Goal: Information Seeking & Learning: Learn about a topic

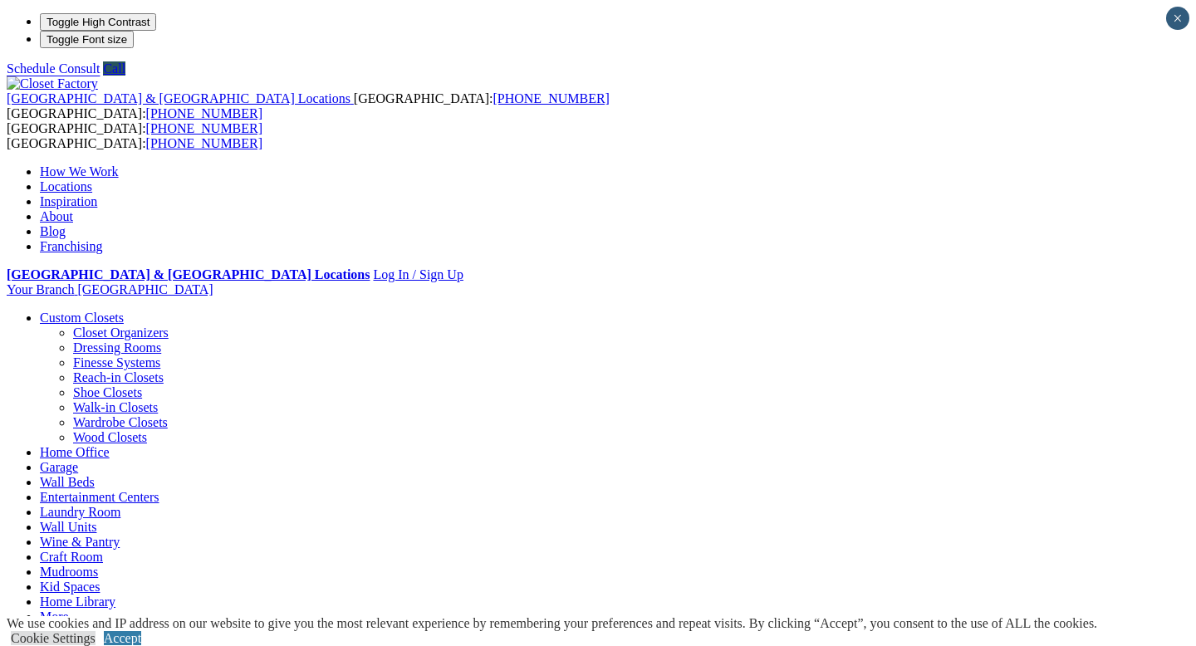
click at [110, 445] on link "Home Office" at bounding box center [75, 452] width 70 height 14
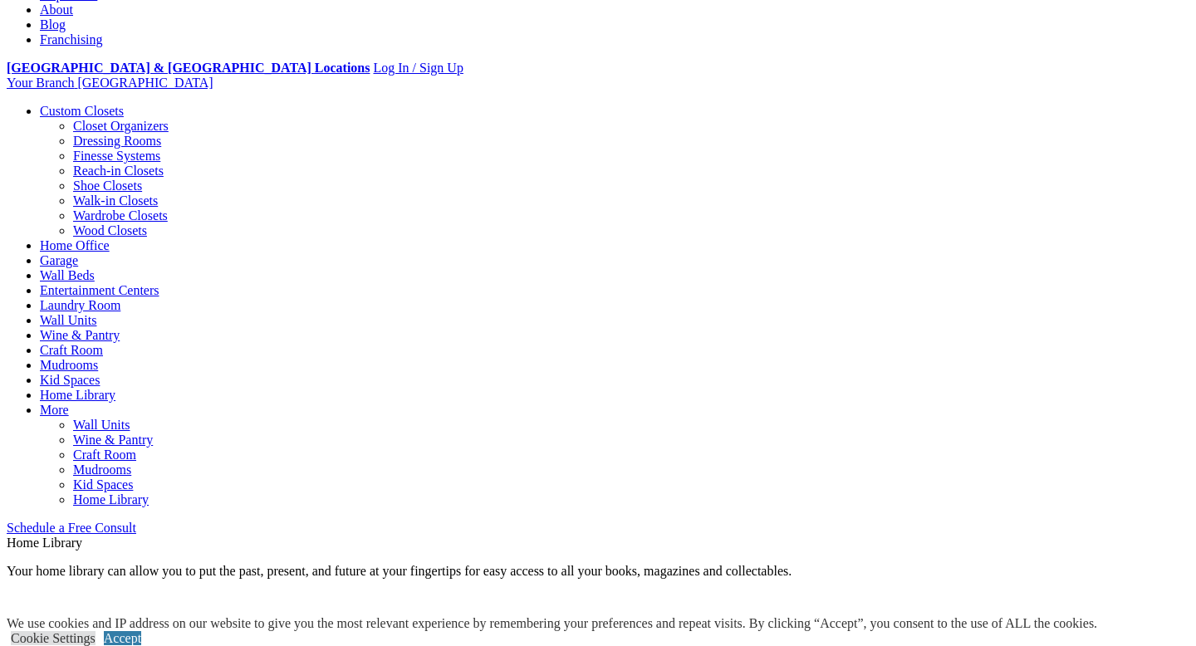
scroll to position [323, 0]
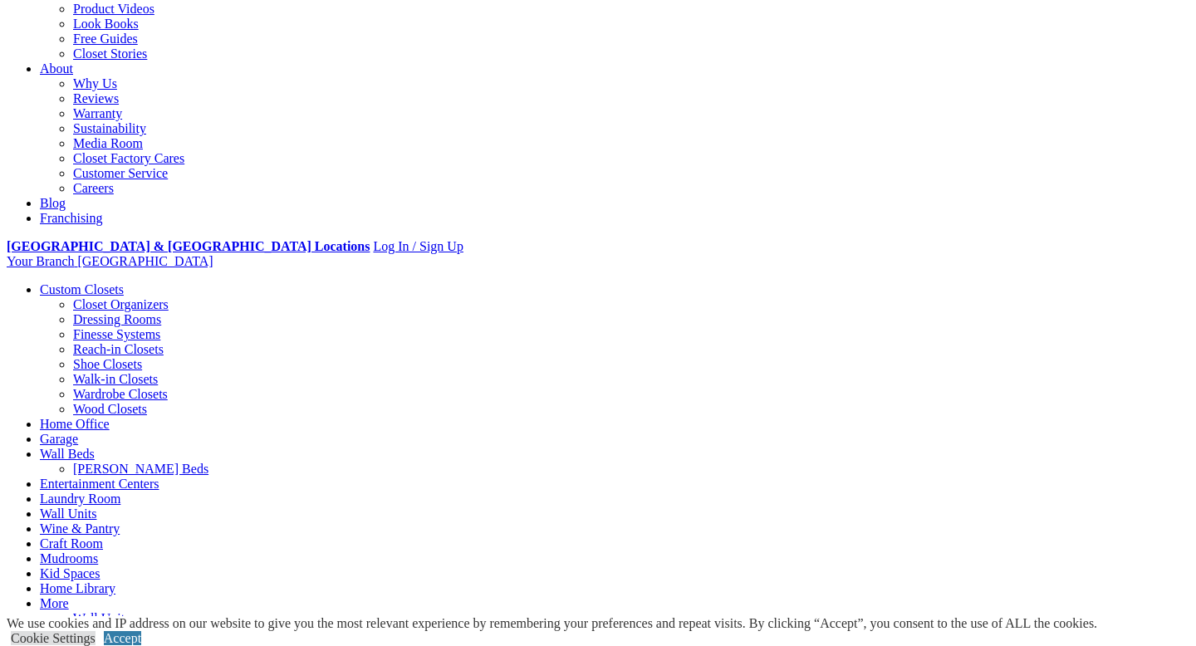
scroll to position [401, 0]
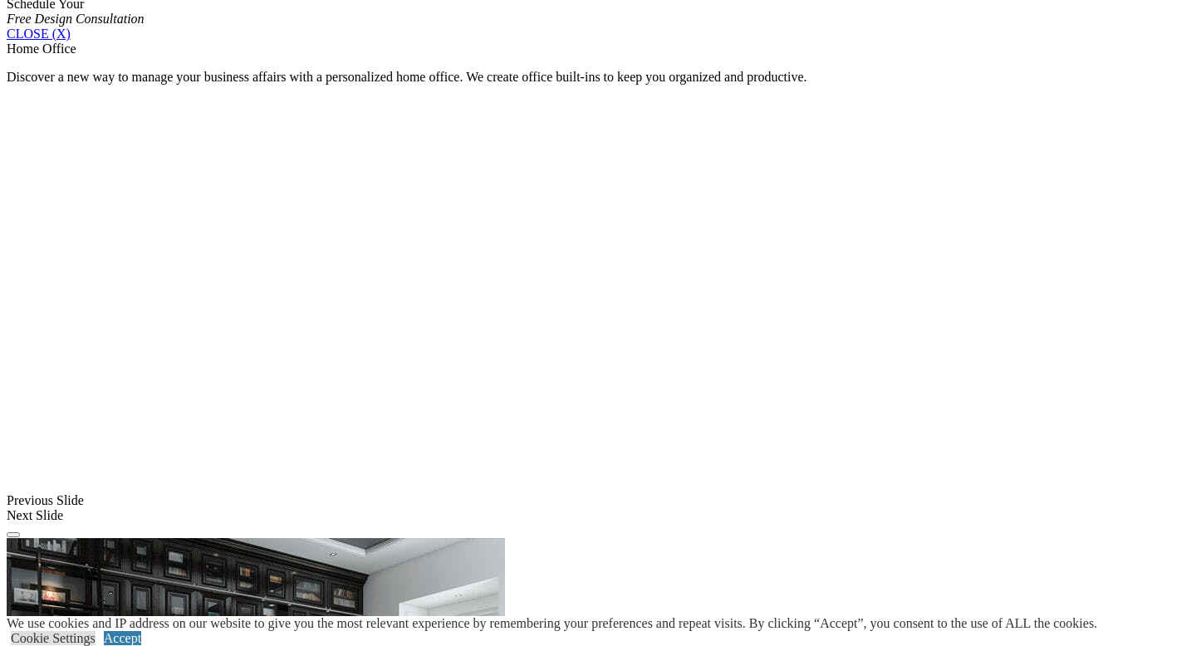
scroll to position [1142, 0]
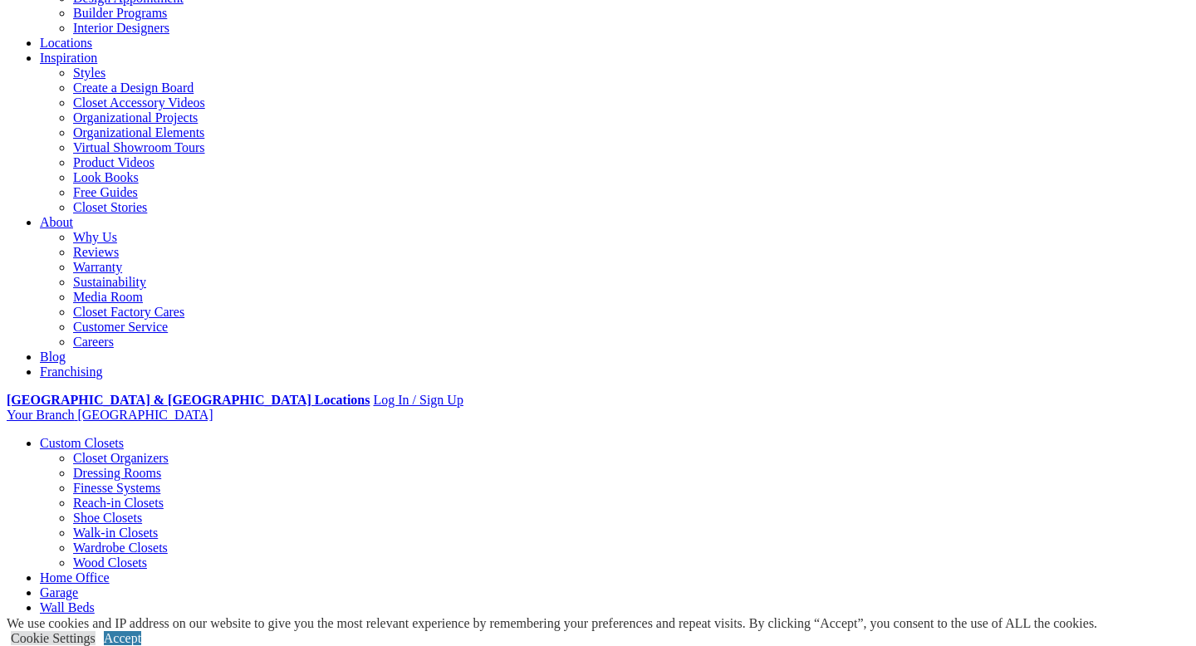
scroll to position [224, 0]
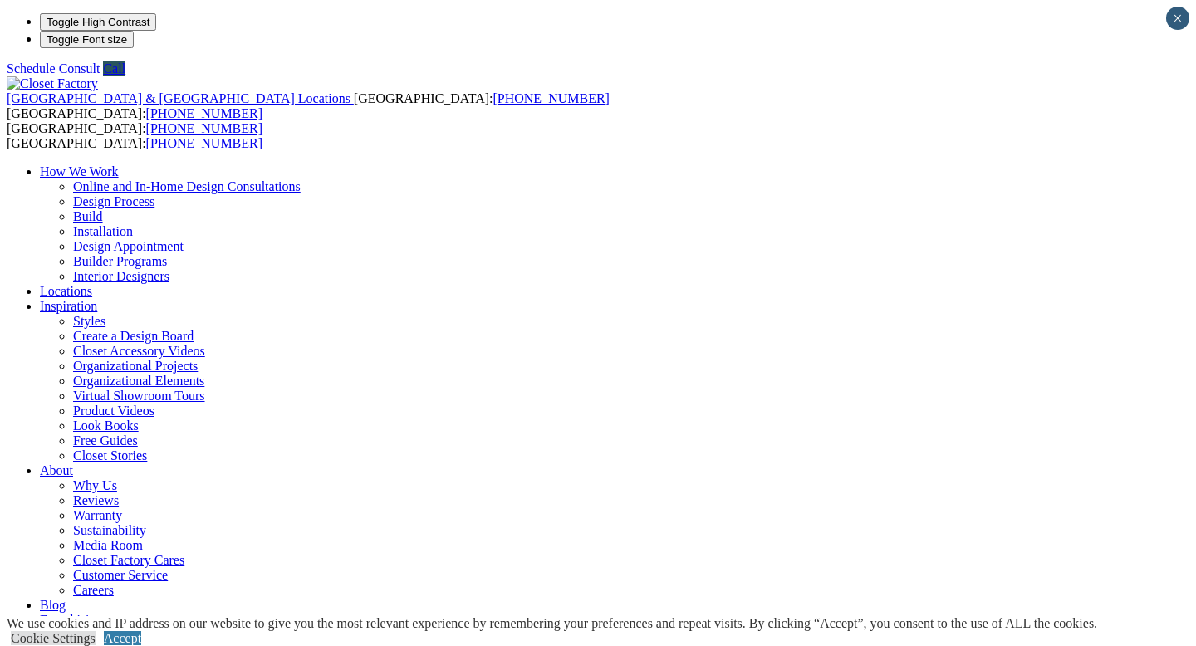
click at [141, 631] on link "Accept" at bounding box center [122, 638] width 37 height 14
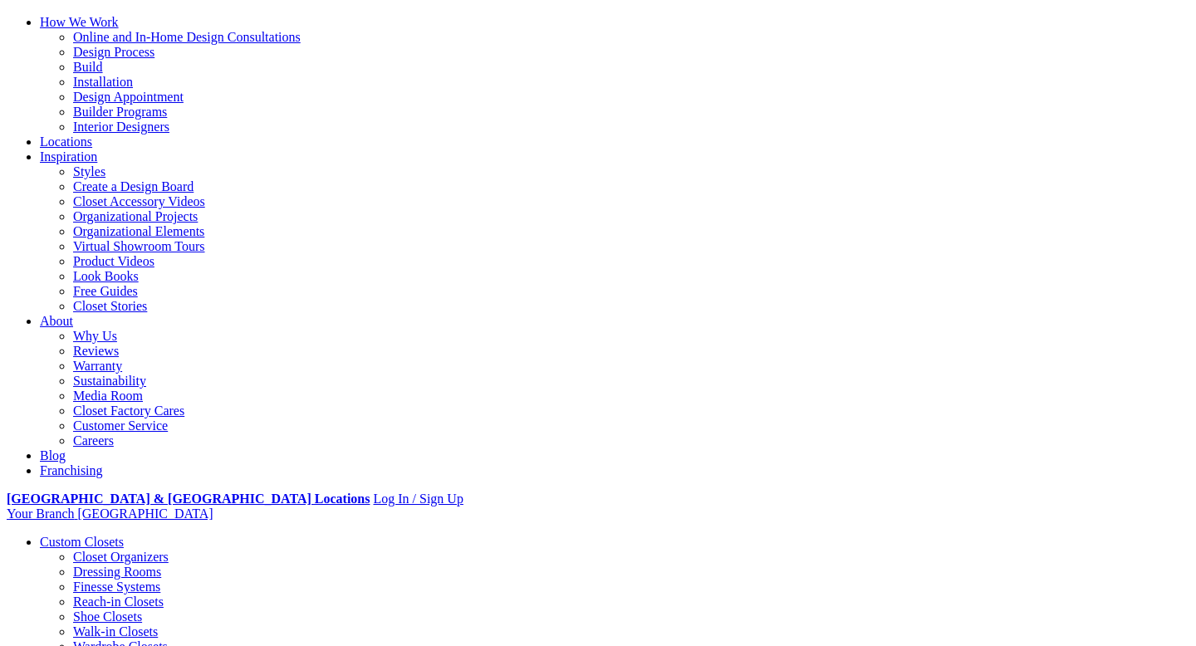
scroll to position [150, 0]
